Goal: Find specific page/section: Find specific page/section

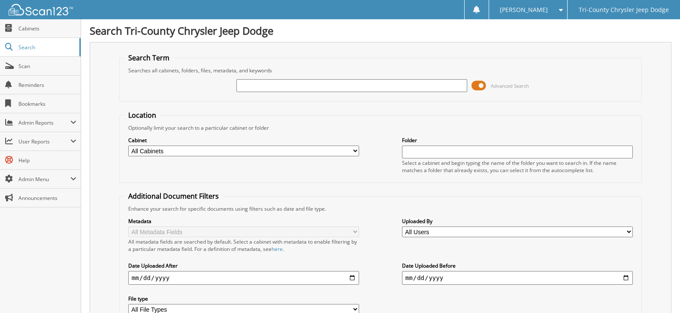
click at [250, 85] on input "text" at bounding box center [351, 85] width 231 height 13
type input "261211"
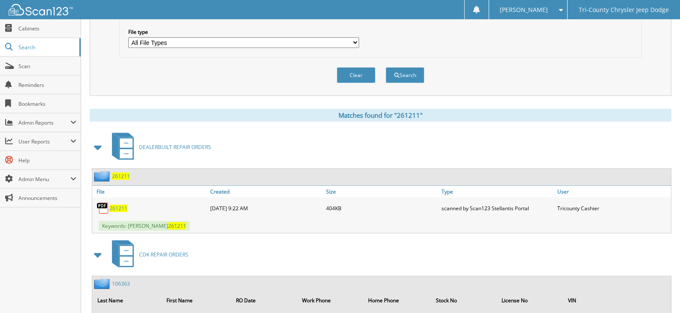
scroll to position [343, 0]
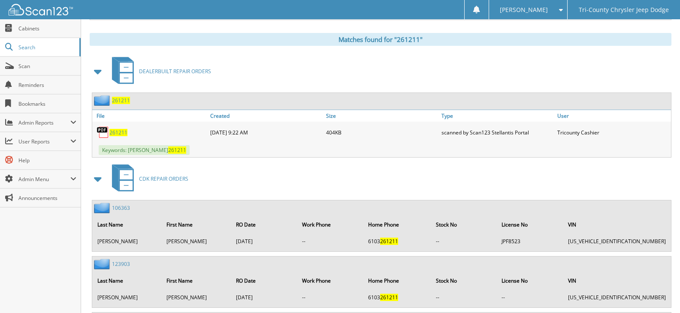
click at [120, 134] on span "261211" at bounding box center [118, 132] width 18 height 7
